Goal: Communication & Community: Participate in discussion

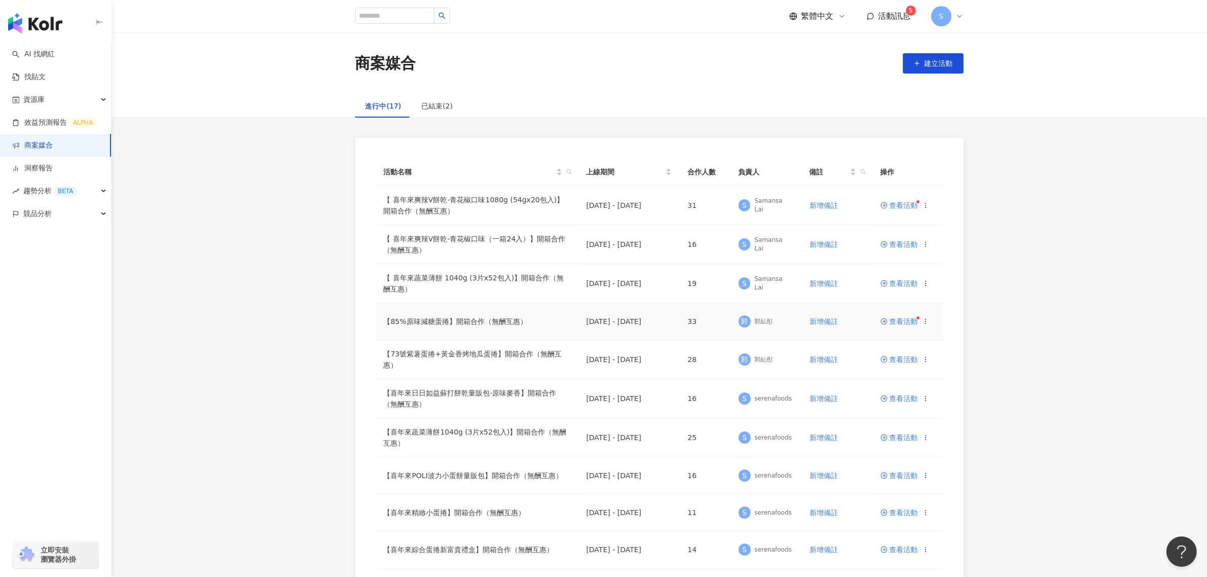
click at [904, 324] on span "查看活動" at bounding box center [900, 321] width 38 height 7
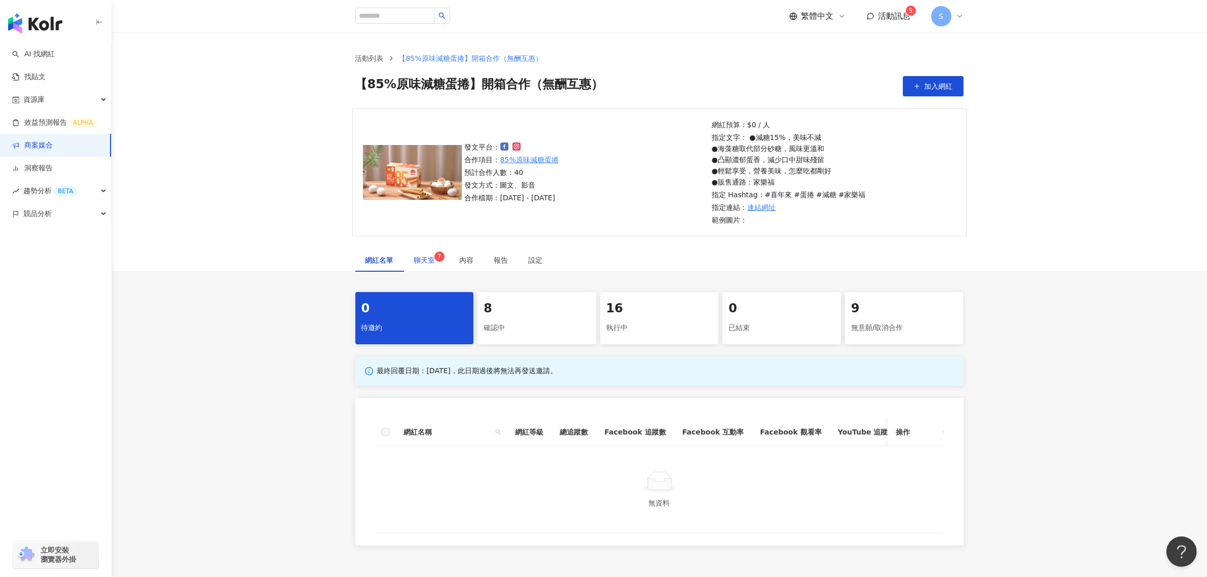
click at [424, 261] on span "聊天室 7" at bounding box center [426, 260] width 25 height 7
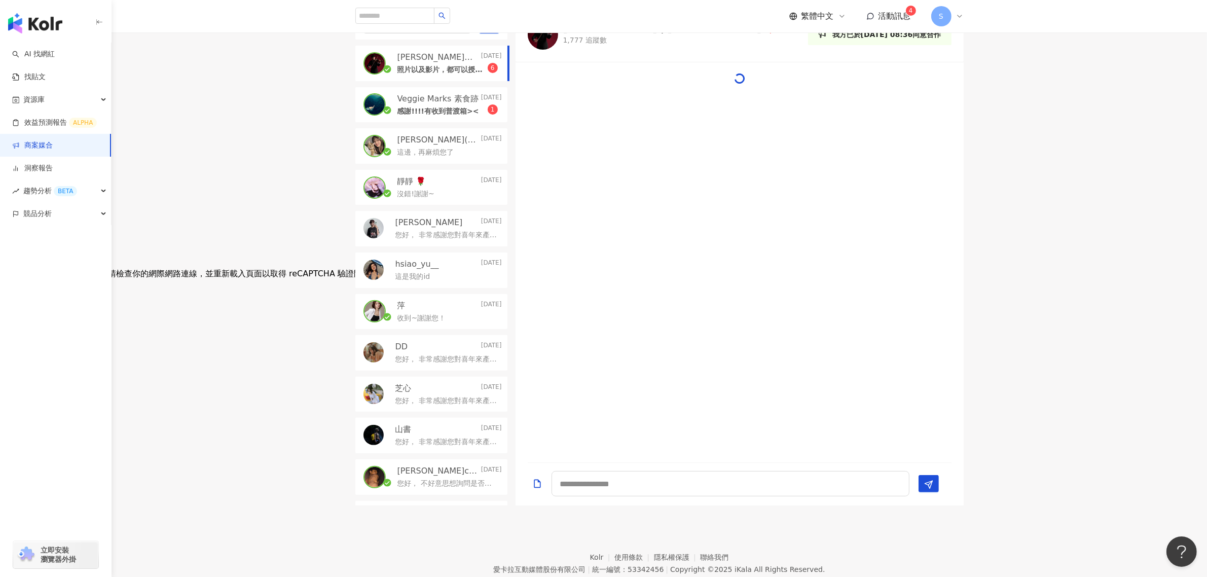
scroll to position [285, 0]
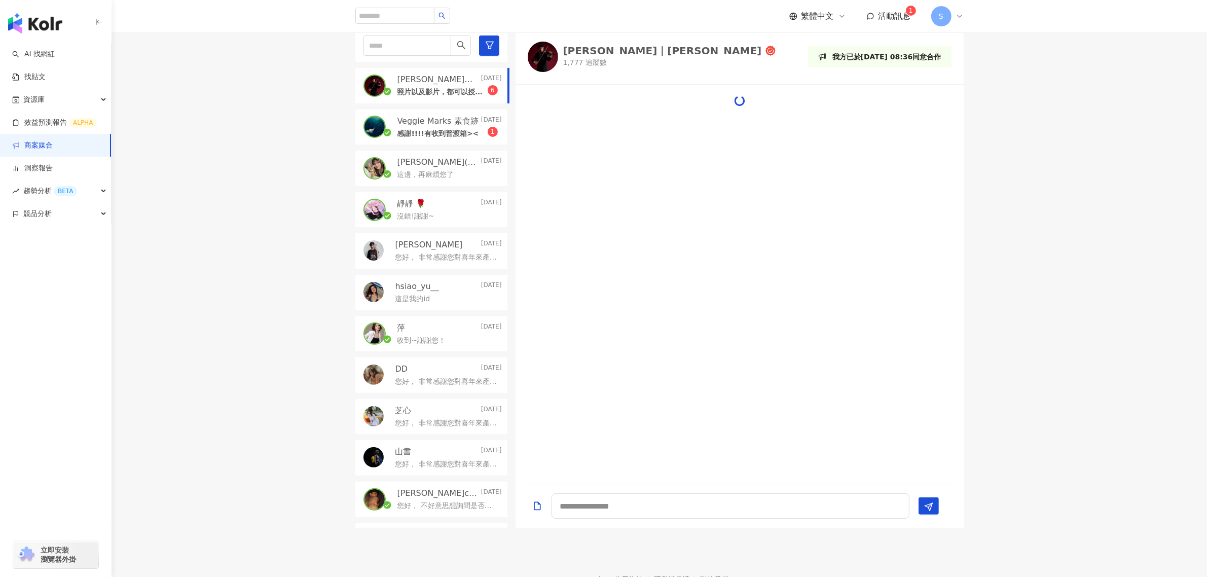
scroll to position [804, 0]
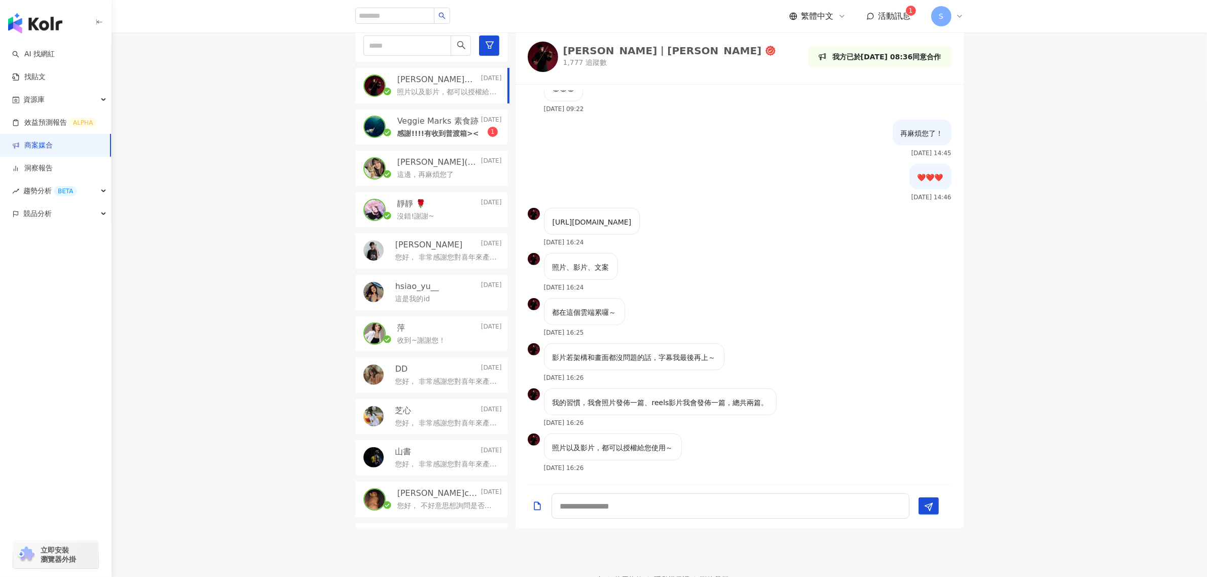
click at [606, 217] on p "[URL][DOMAIN_NAME]" at bounding box center [592, 222] width 79 height 11
copy p "[URL][DOMAIN_NAME]"
